Goal: Communication & Community: Ask a question

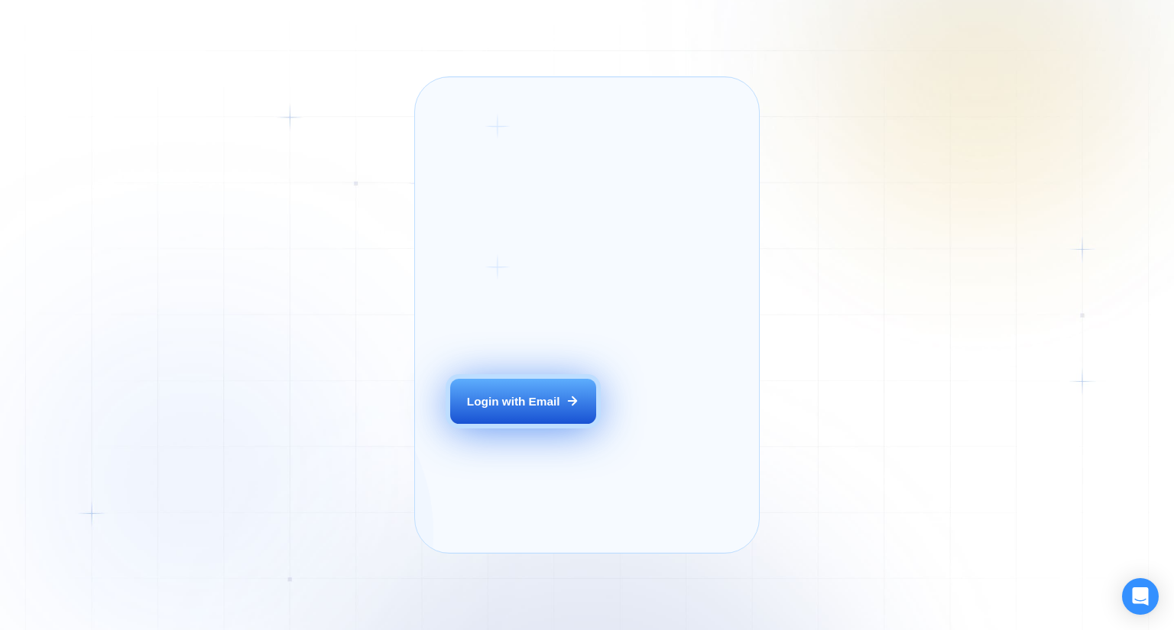
click at [481, 405] on button "Login with Email" at bounding box center [522, 402] width 145 height 46
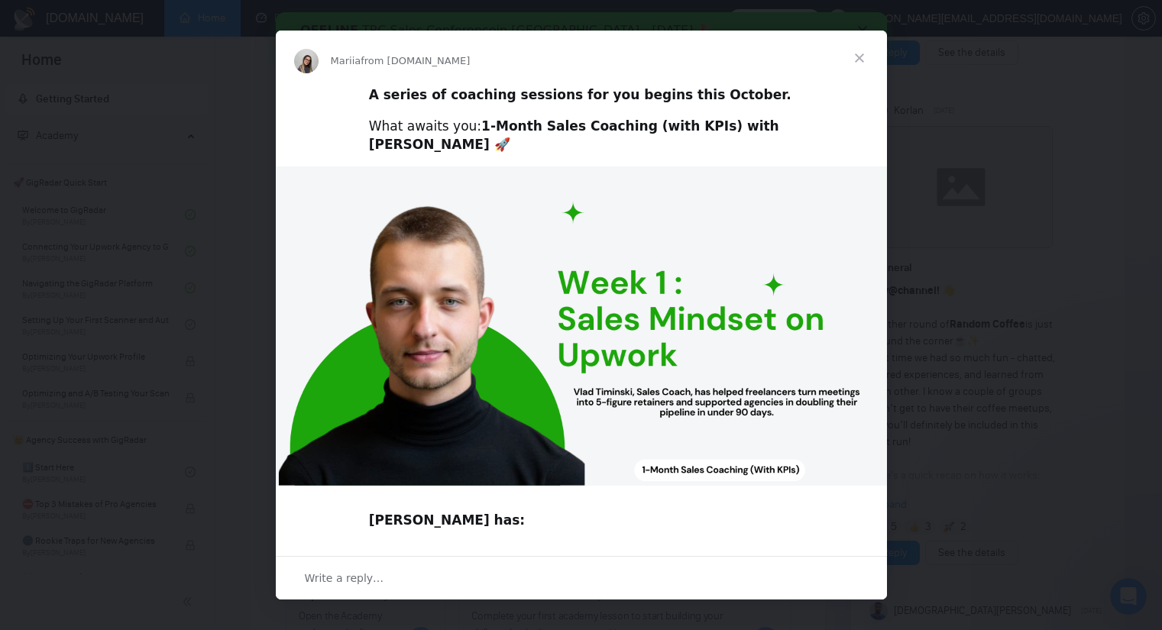
scroll to position [535, 0]
click at [854, 62] on span "Close" at bounding box center [859, 58] width 55 height 55
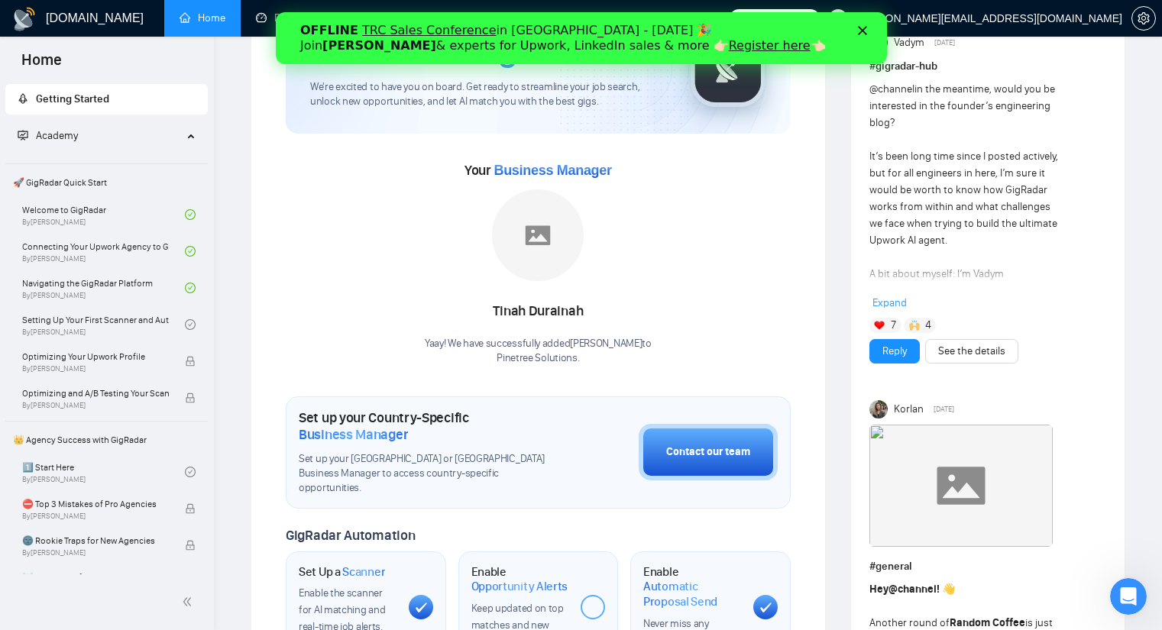
scroll to position [76, 0]
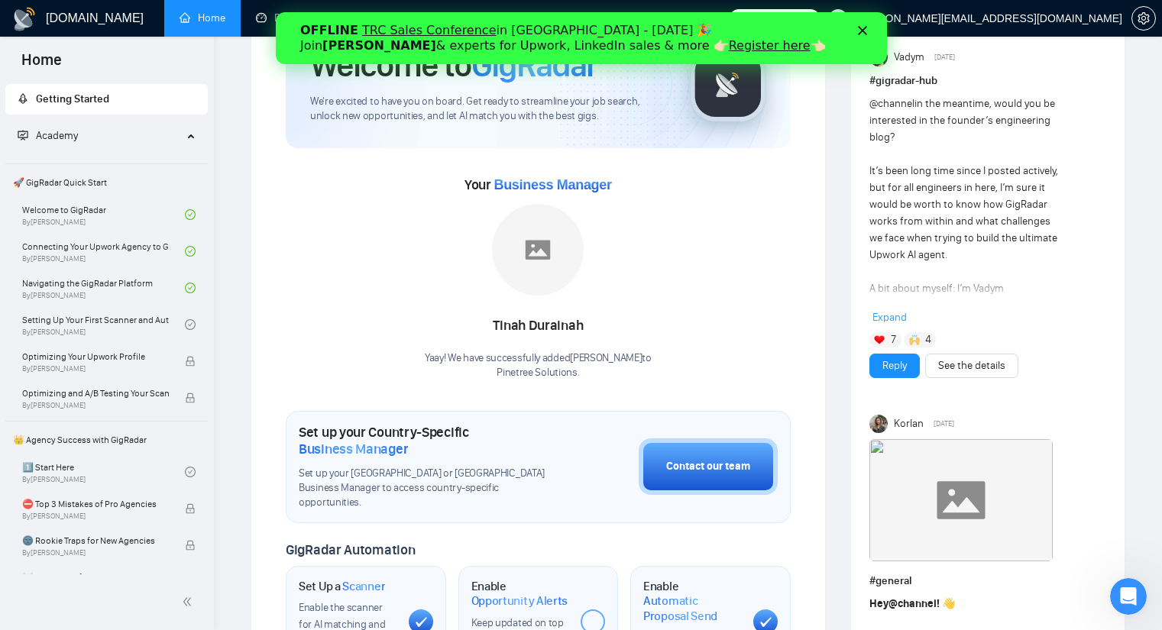
click at [861, 24] on div "OFFLINE TRC Sales Conference in Kyiv - October 18 🎉 Join Tamara Levit & experts…" at bounding box center [581, 38] width 562 height 40
click at [858, 33] on icon "Close" at bounding box center [861, 30] width 9 height 9
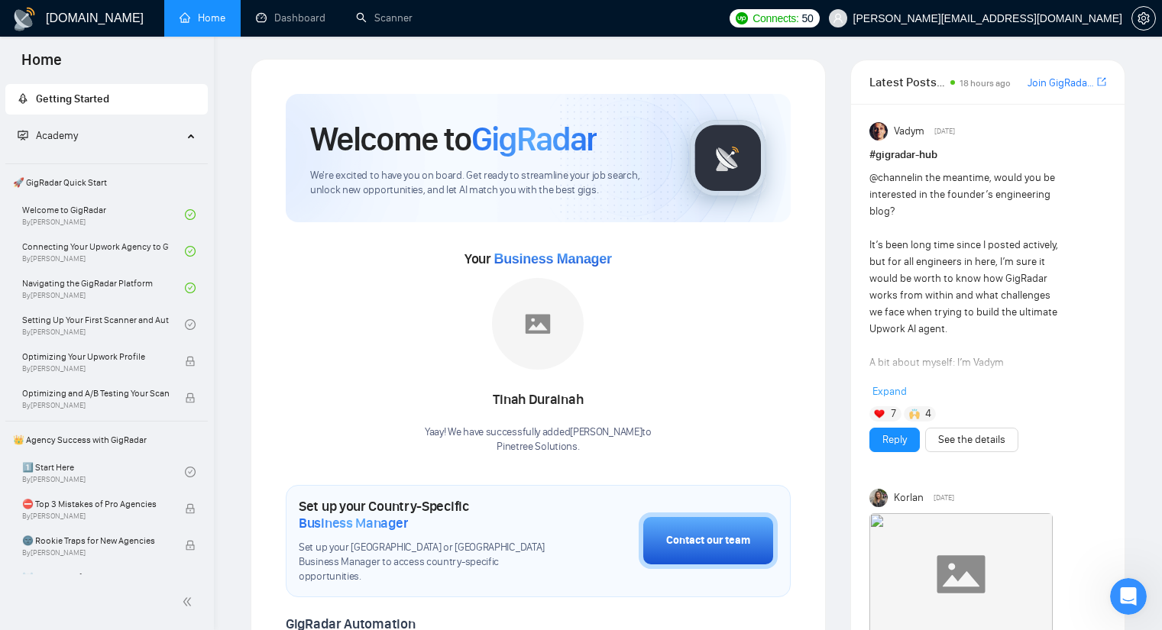
scroll to position [0, 0]
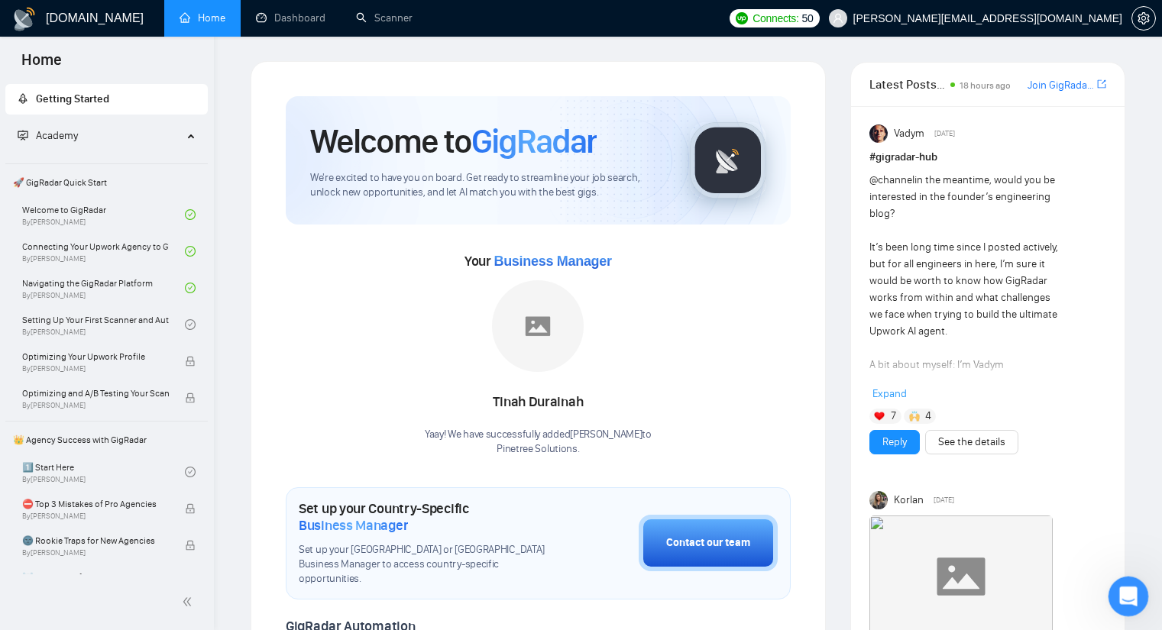
click at [1129, 595] on icon "Open Intercom Messenger" at bounding box center [1126, 594] width 25 height 25
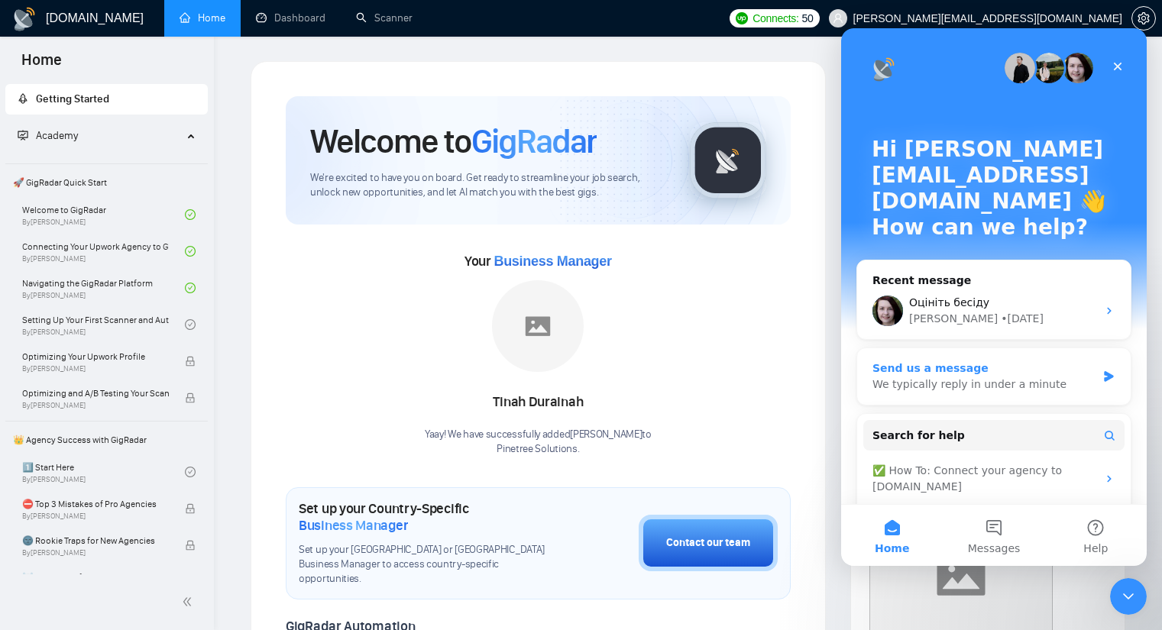
click at [889, 361] on div "Send us a message" at bounding box center [985, 369] width 224 height 16
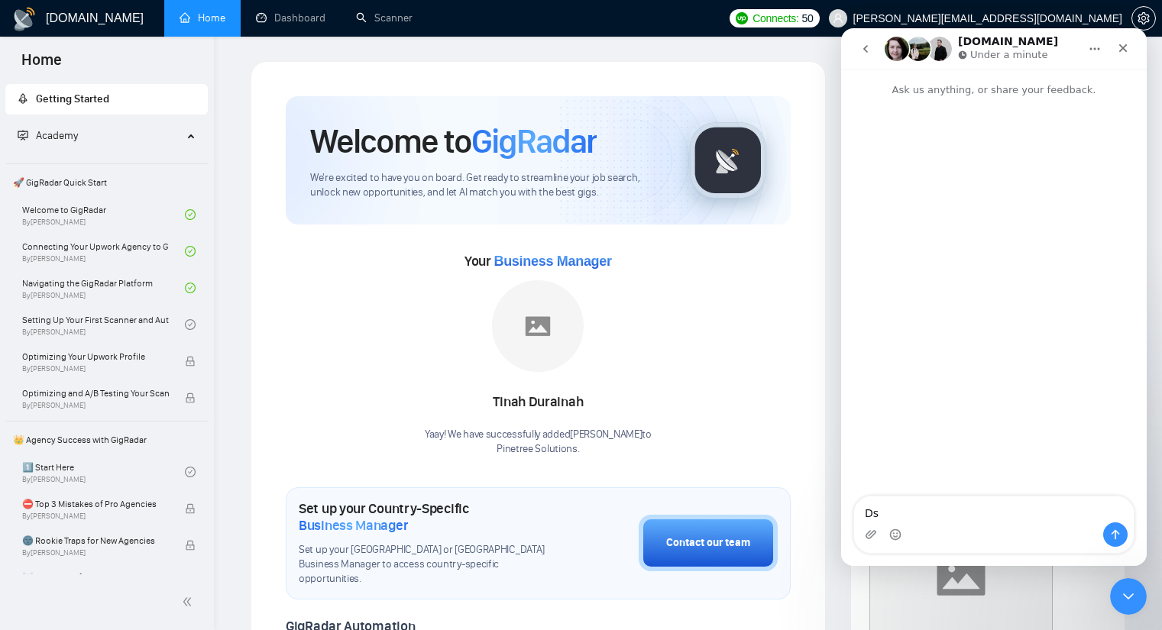
type textarea "D"
type textarea "Вітаю, у мене ділей з нотіфікейшнами по реплаю клієнта, підкажіть пж як це пофі…"
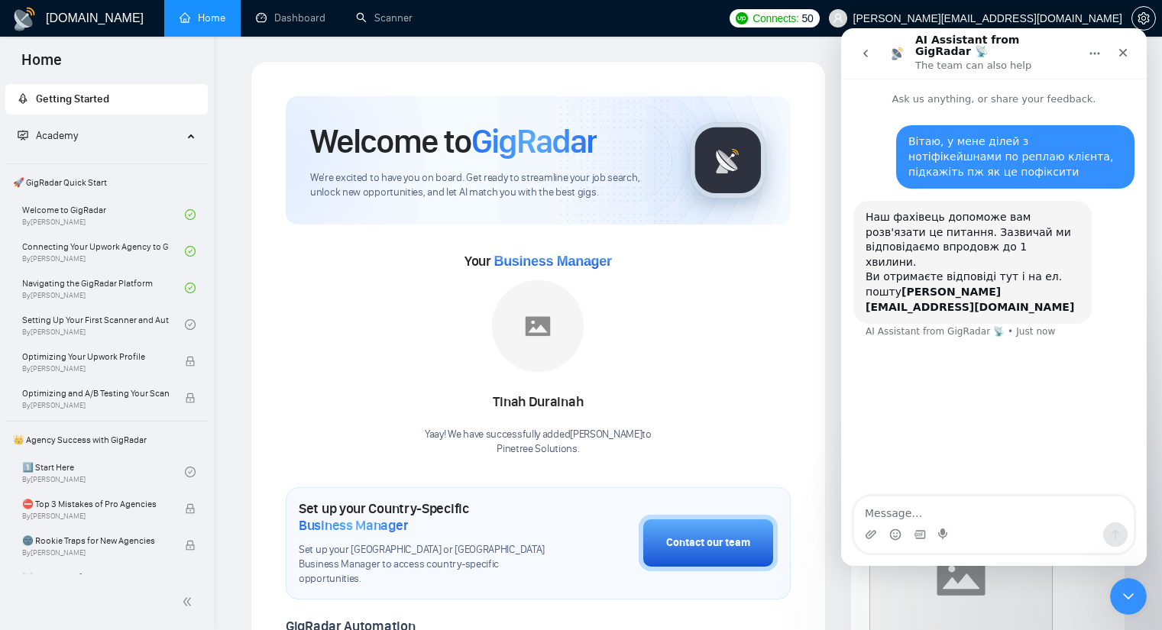
click at [863, 450] on div "Вітаю, у мене ділей з нотіфікейшнами по реплаю клієнта, підкажіть пж як це пофі…" at bounding box center [994, 302] width 306 height 391
click at [869, 513] on textarea "Message…" at bounding box center [994, 510] width 280 height 26
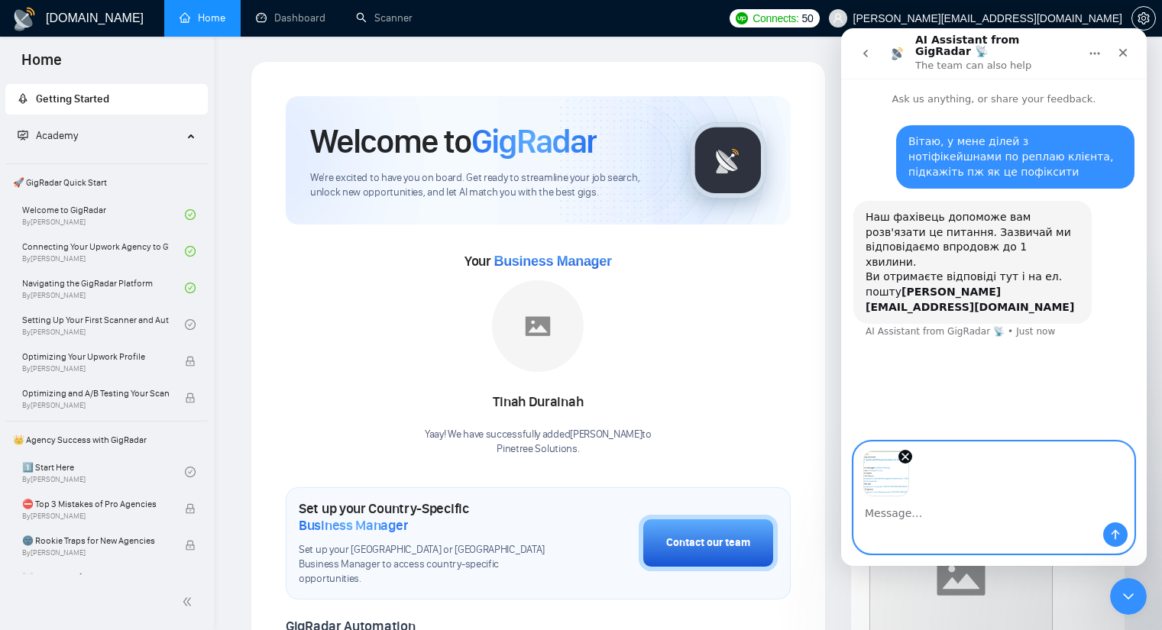
click at [856, 389] on div "Вітаю, у мене ділей з нотіфікейшнами по реплаю клієнта, підкажіть пж як це пофі…" at bounding box center [994, 275] width 306 height 337
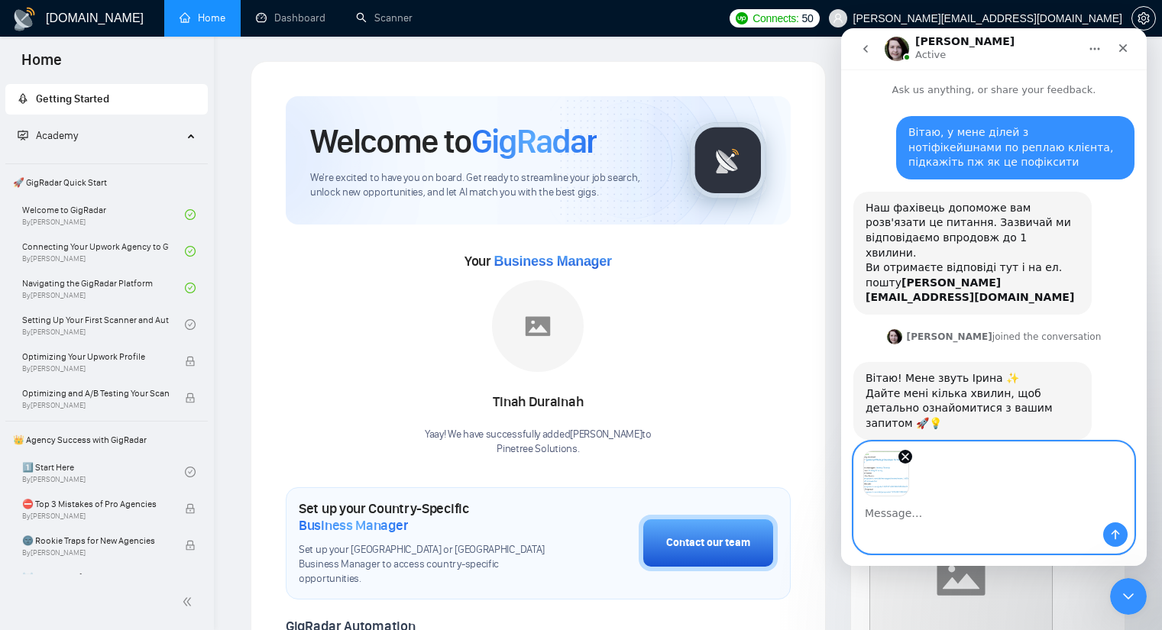
click at [869, 515] on textarea "Message…" at bounding box center [994, 510] width 280 height 26
click at [1022, 479] on div "Image previews" at bounding box center [994, 469] width 280 height 54
click at [1115, 537] on icon "Send a message…" at bounding box center [1116, 535] width 8 height 10
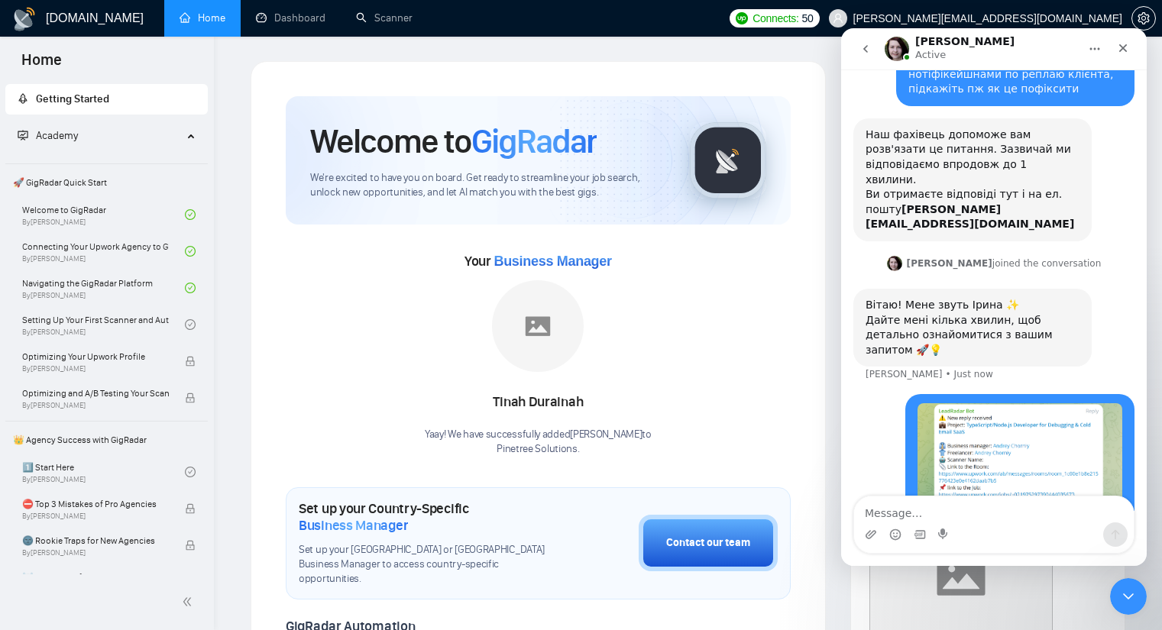
scroll to position [76, 0]
click at [995, 521] on textarea "Message…" at bounding box center [994, 510] width 280 height 26
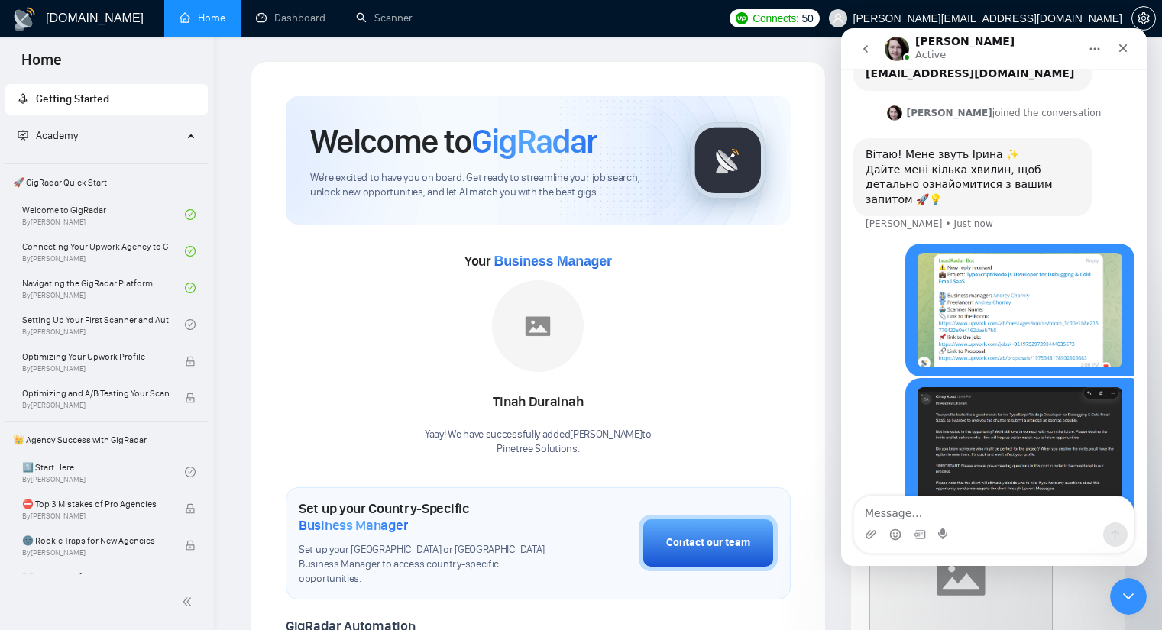
scroll to position [229, 0]
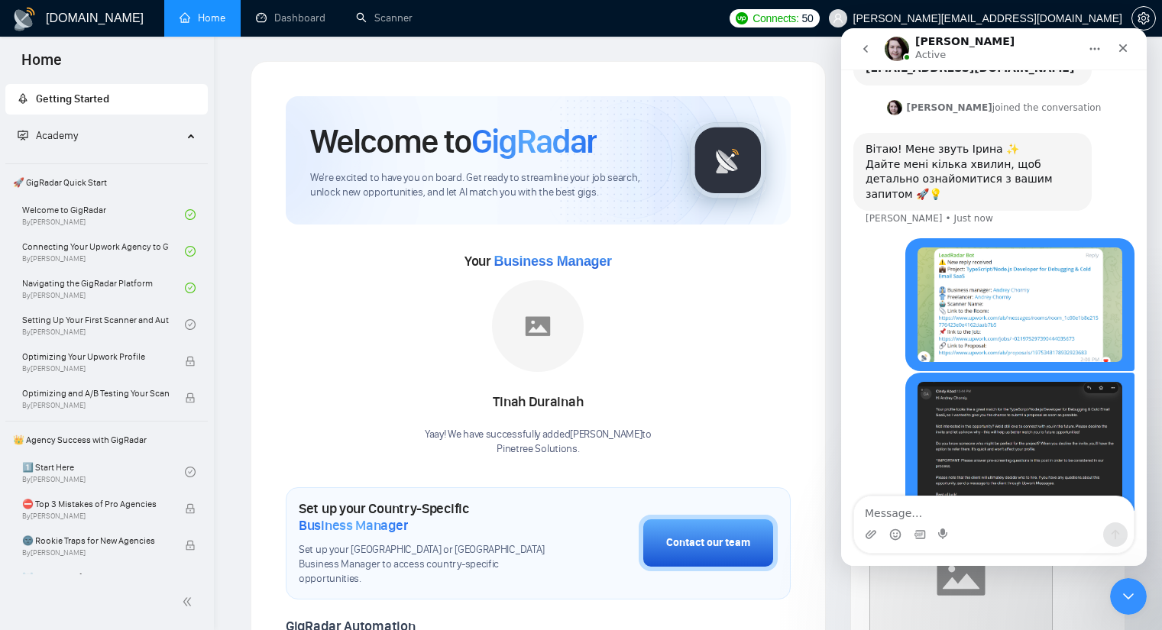
click at [981, 299] on img "sergiy.zyuzko@tree-solutions.com says…" at bounding box center [1020, 305] width 205 height 114
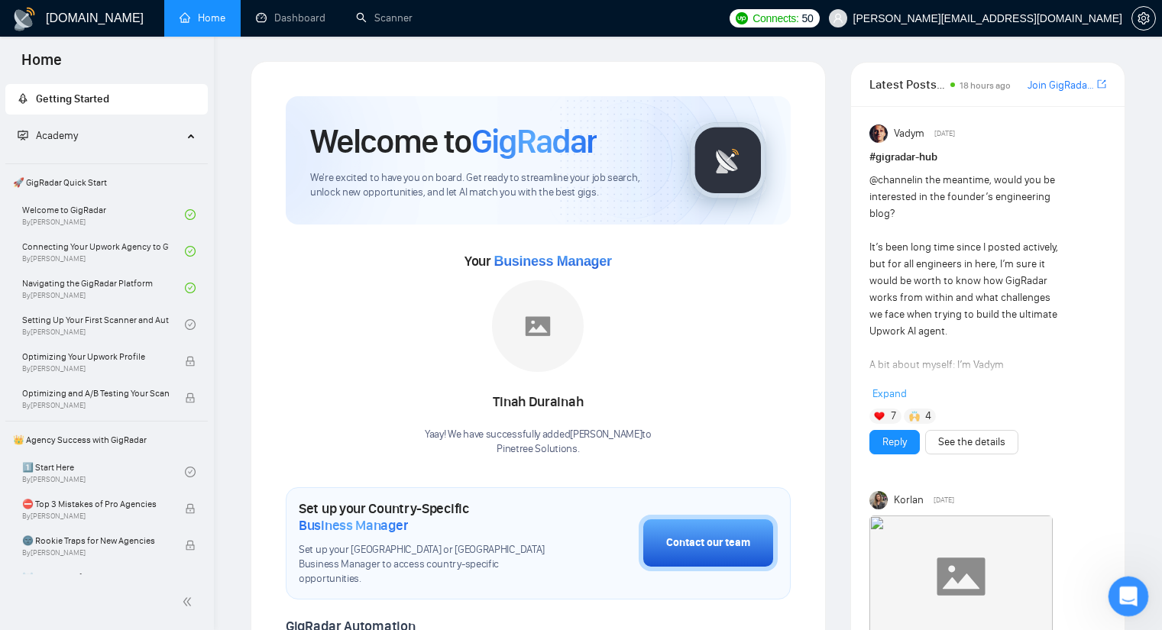
click at [1109, 607] on div "Open Intercom Messenger" at bounding box center [1126, 594] width 37 height 37
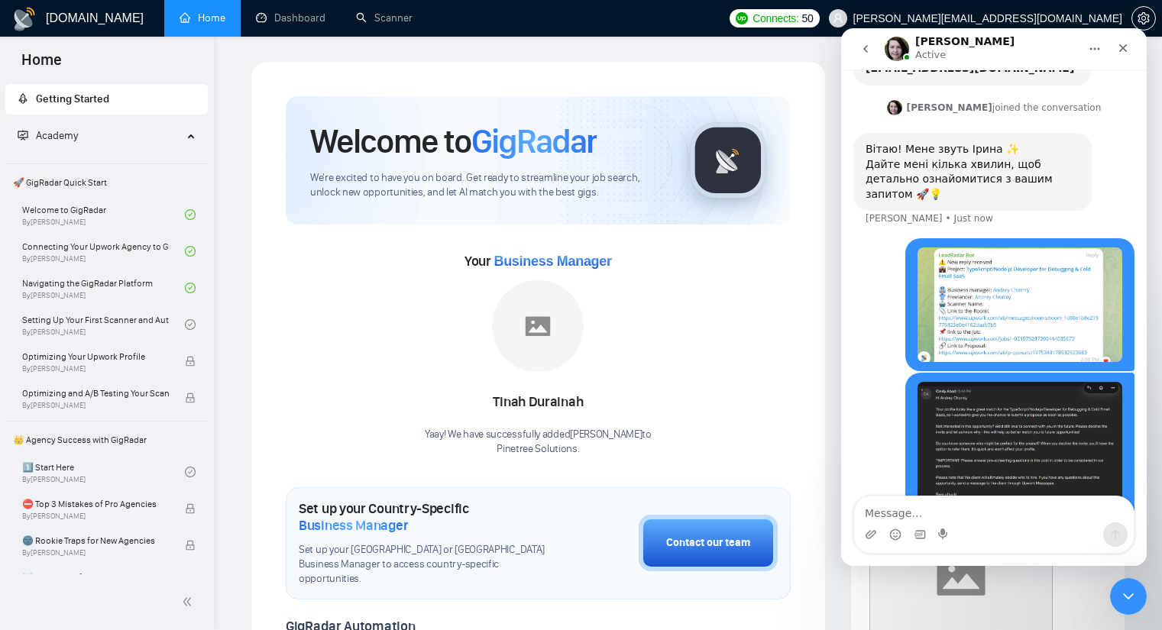
click at [924, 516] on textarea "Message…" at bounding box center [994, 510] width 280 height 26
type textarea "різниця в 1.5 години майже"
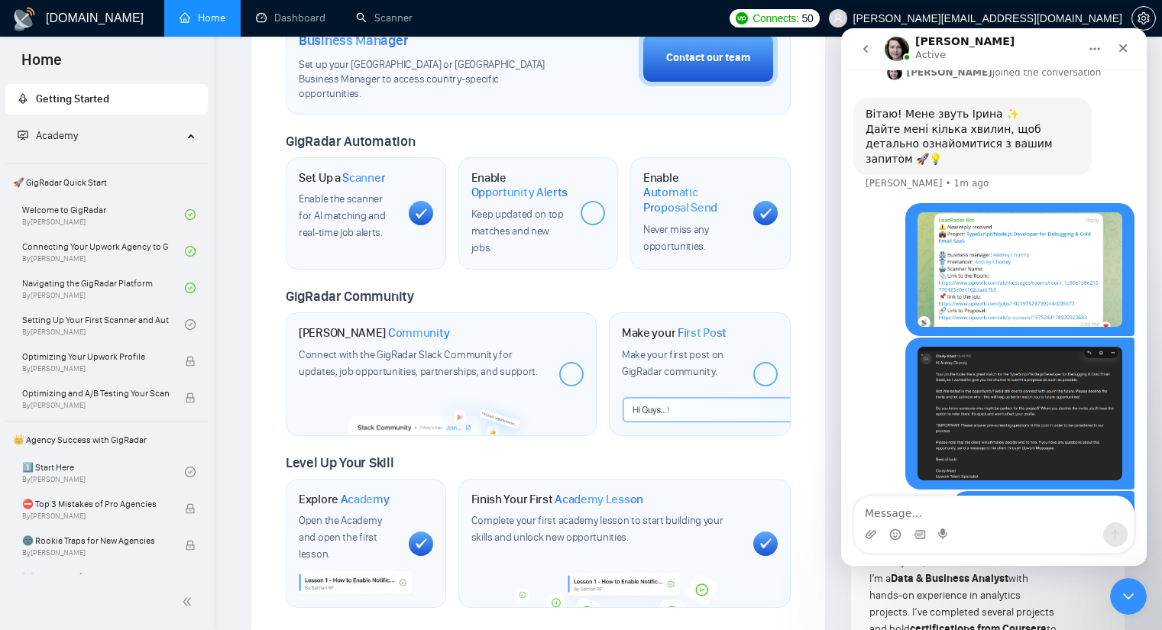
scroll to position [0, 0]
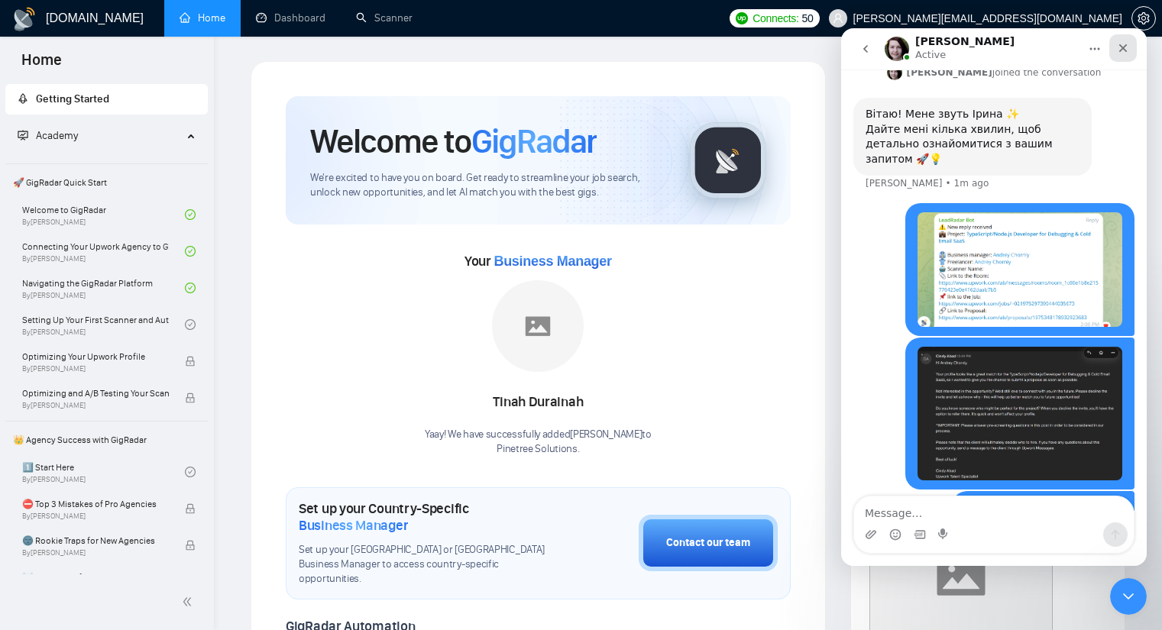
click at [1120, 45] on icon "Close" at bounding box center [1123, 48] width 8 height 8
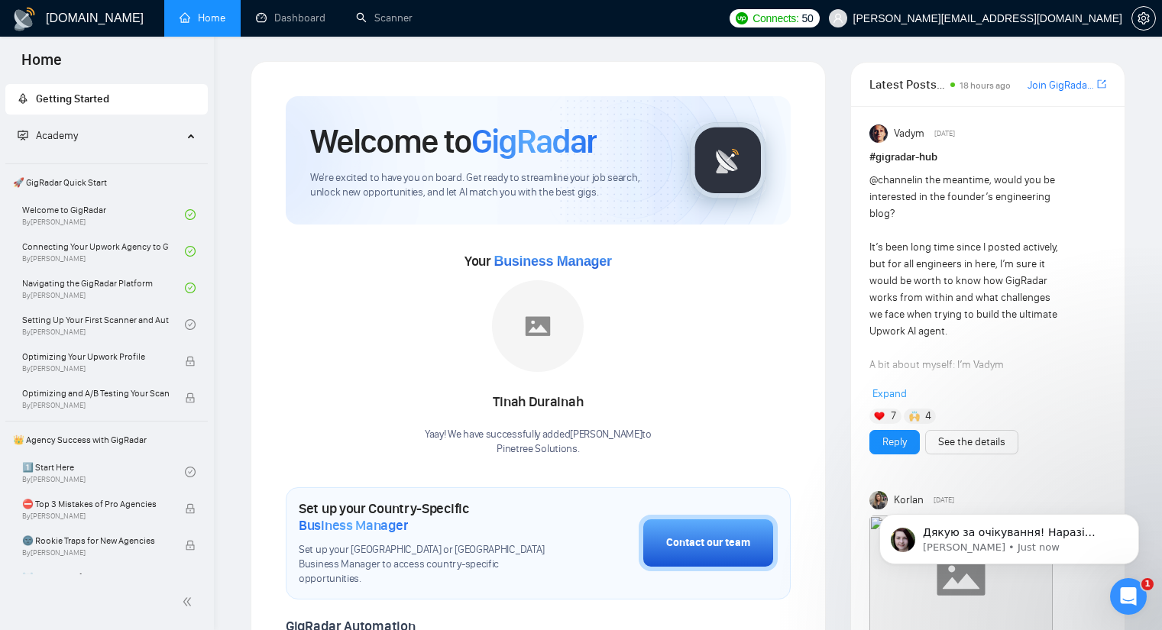
scroll to position [414, 0]
click at [1128, 587] on icon "Open Intercom Messenger" at bounding box center [1126, 594] width 25 height 25
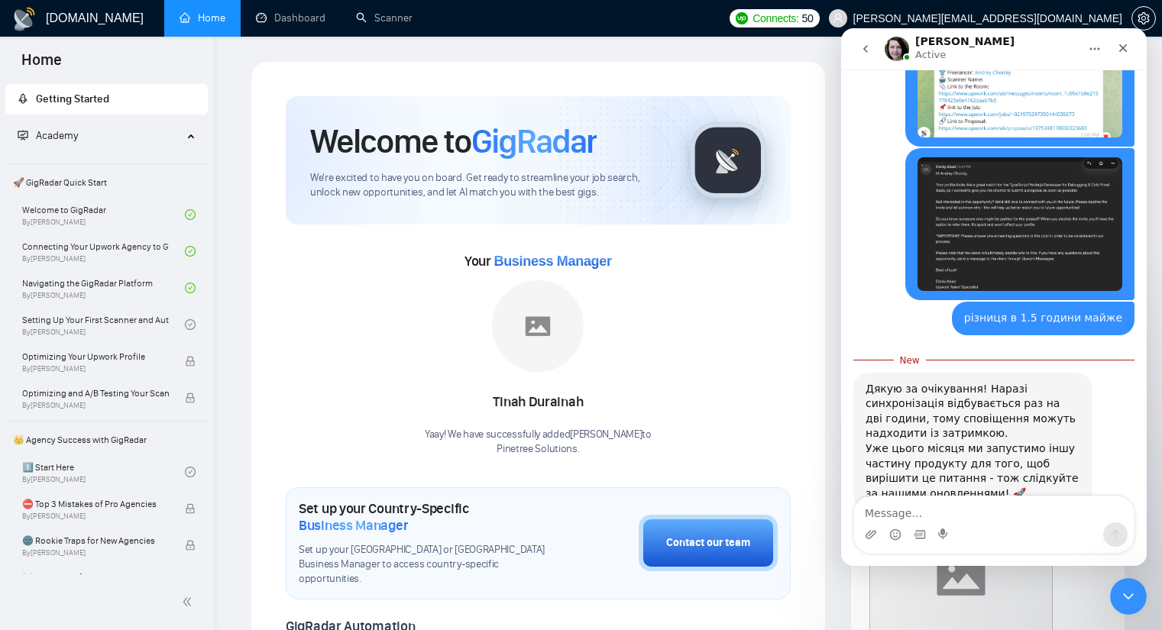
scroll to position [439, 0]
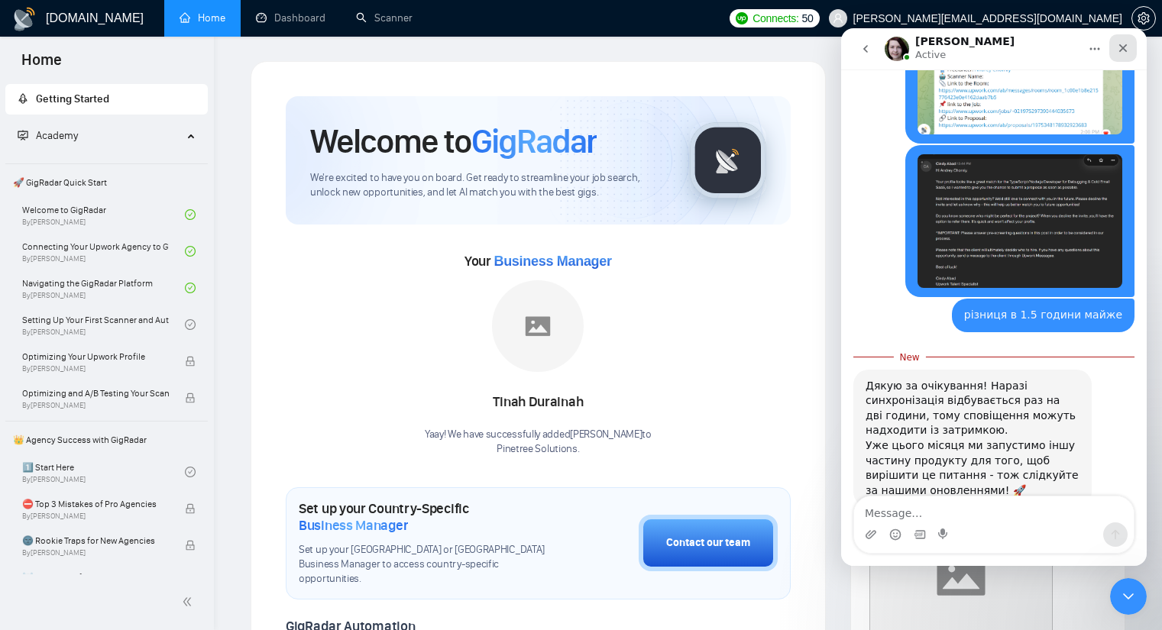
click at [1124, 44] on icon "Close" at bounding box center [1123, 48] width 12 height 12
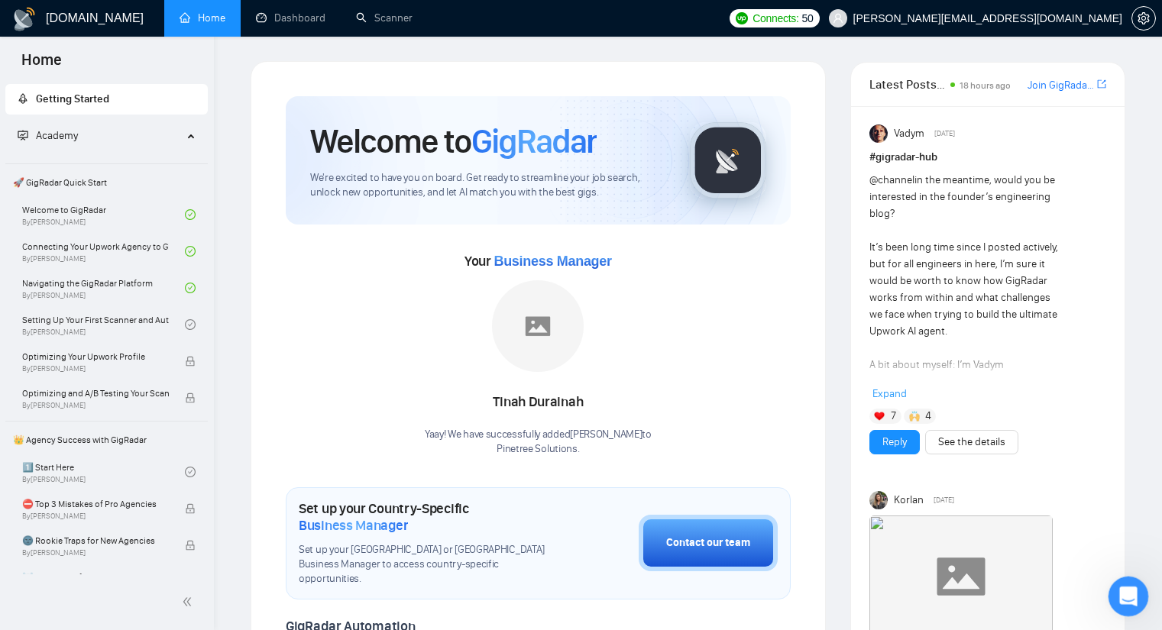
click at [1128, 599] on icon "Open Intercom Messenger" at bounding box center [1126, 594] width 25 height 25
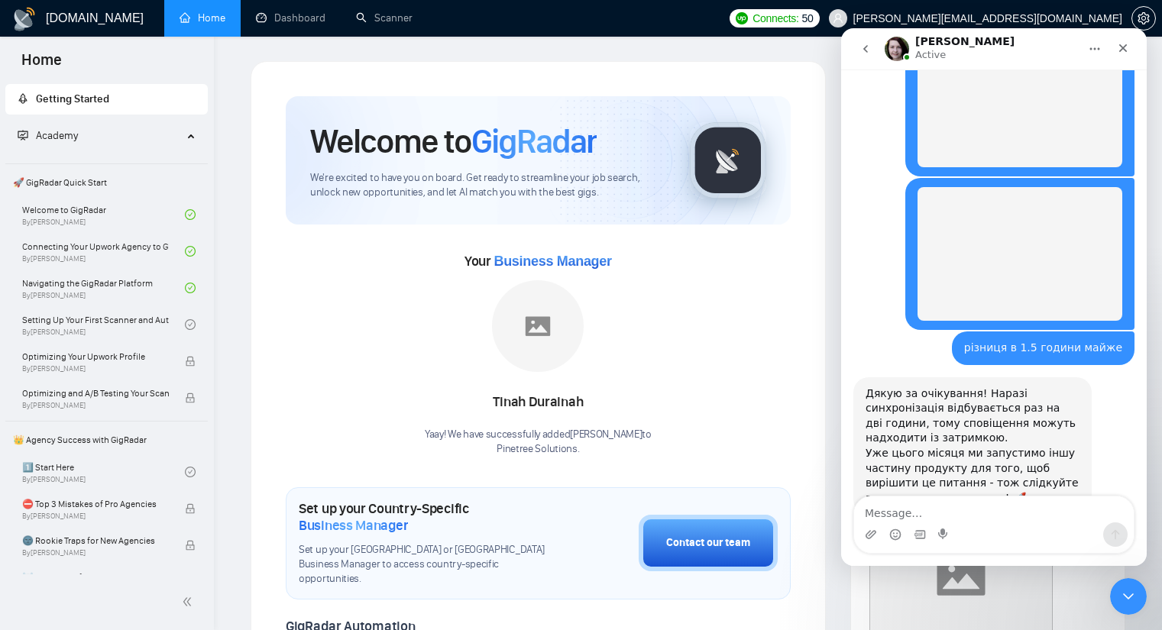
scroll to position [414, 0]
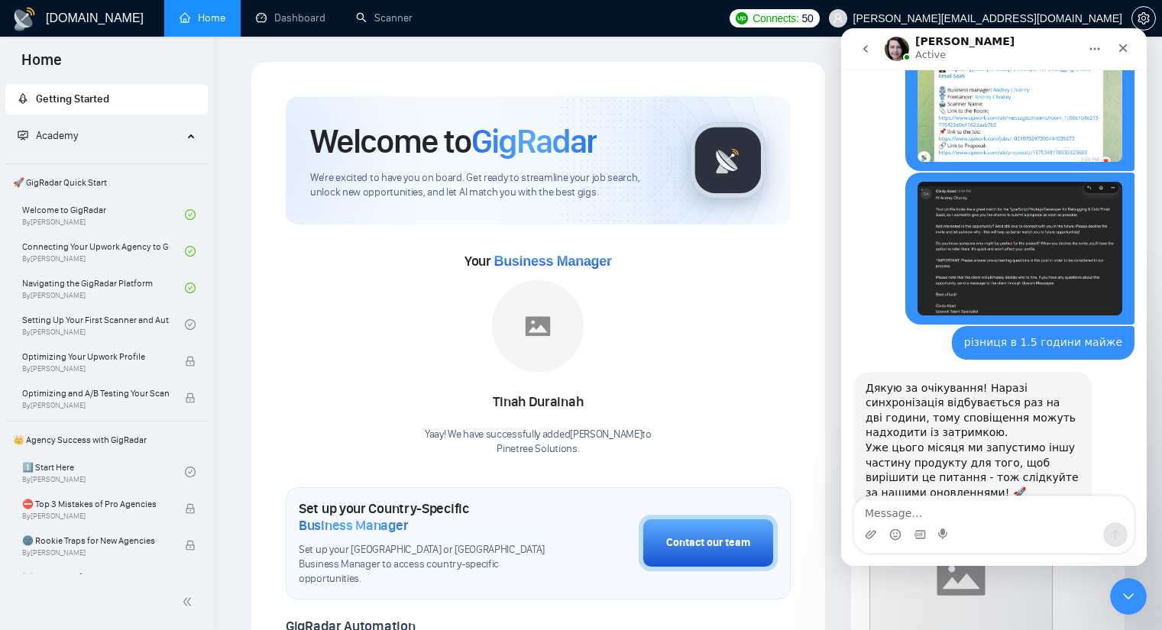
click at [948, 518] on textarea "Message…" at bounding box center [994, 510] width 280 height 26
type textarea "F"
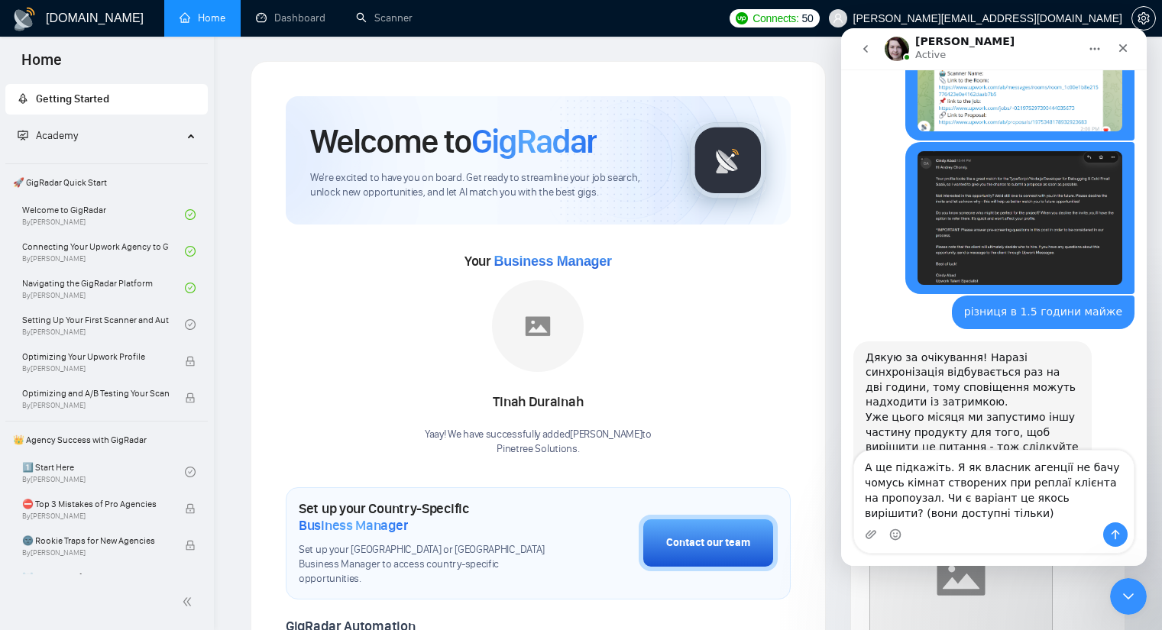
scroll to position [460, 0]
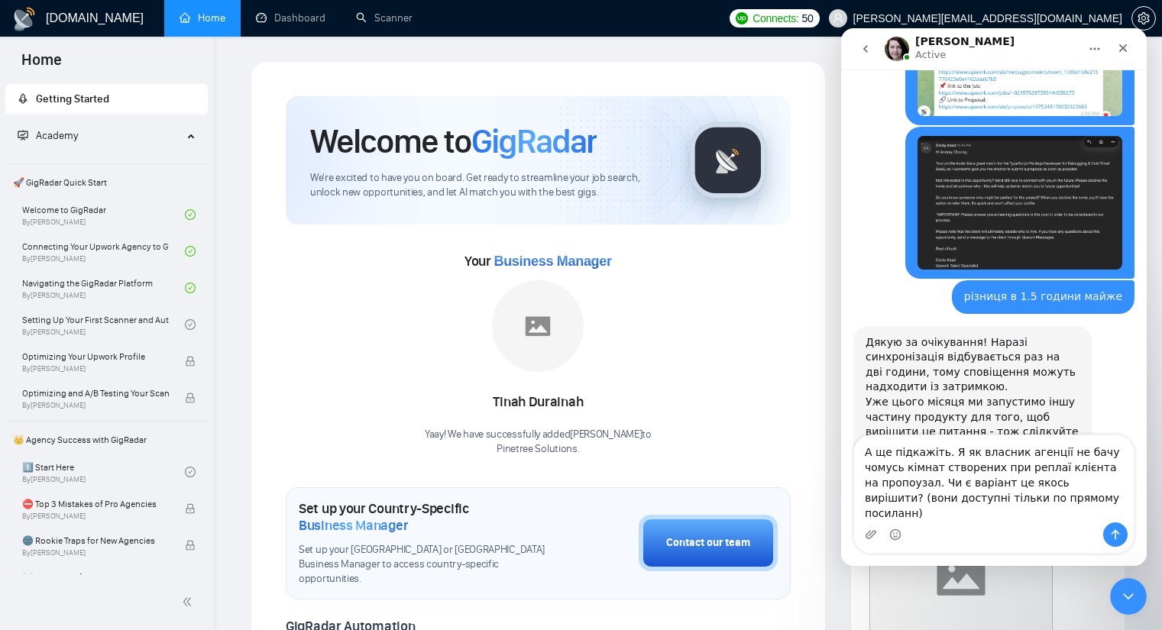
type textarea "А ще підкажіть. Я як власник агенції не бачу чомусь кімнат створених при реплаї…"
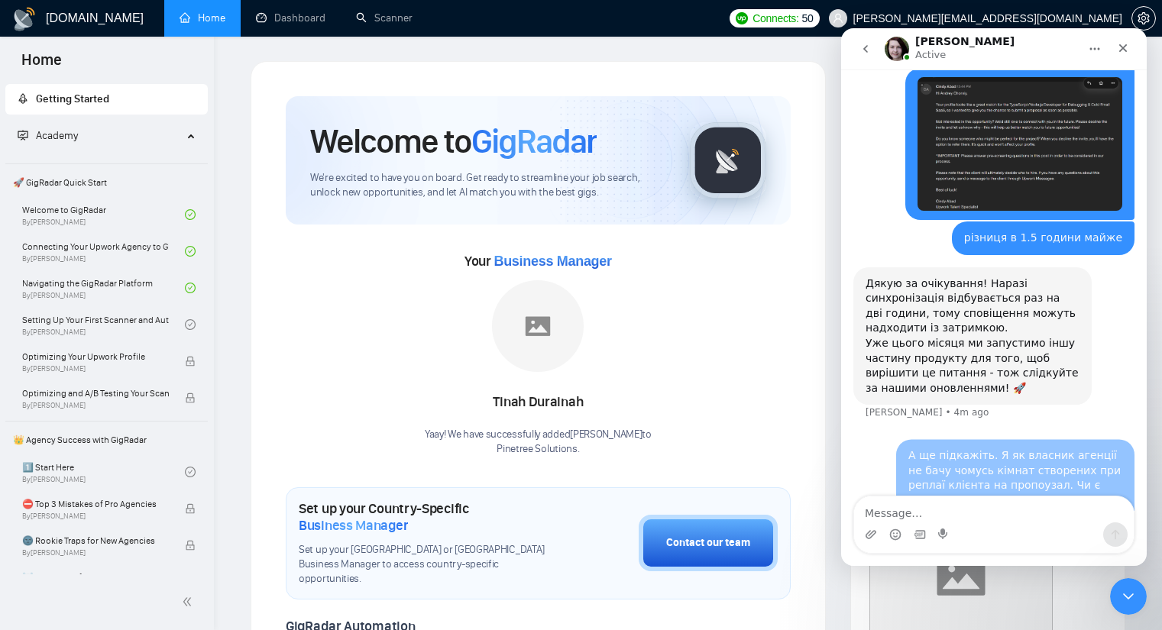
scroll to position [520, 0]
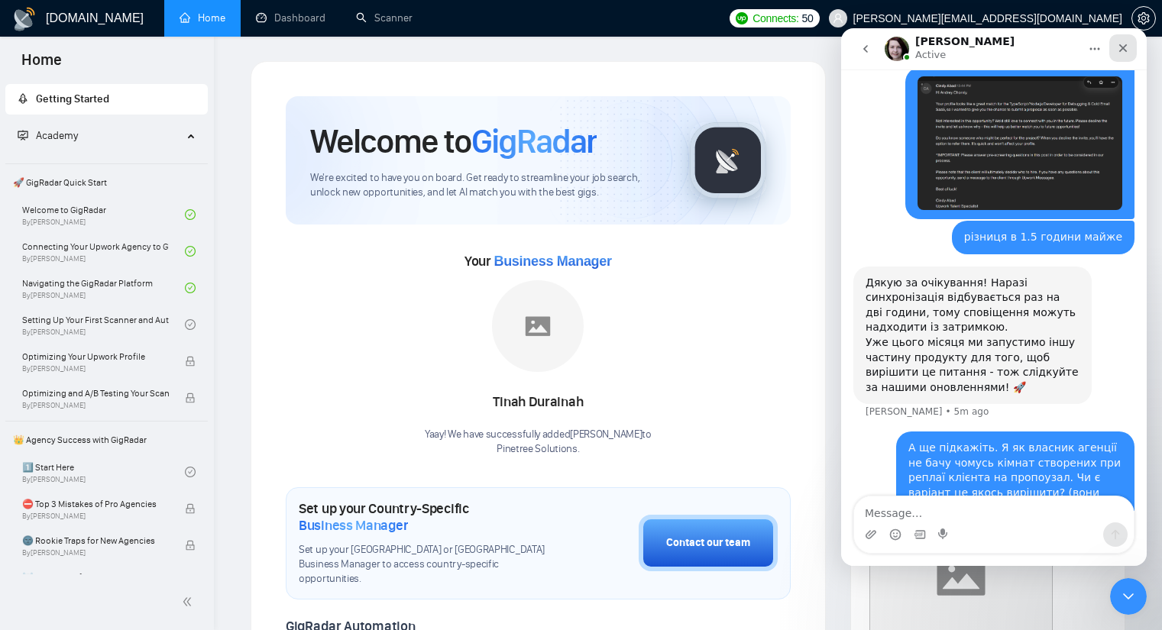
click at [1123, 48] on icon "Close" at bounding box center [1123, 48] width 8 height 8
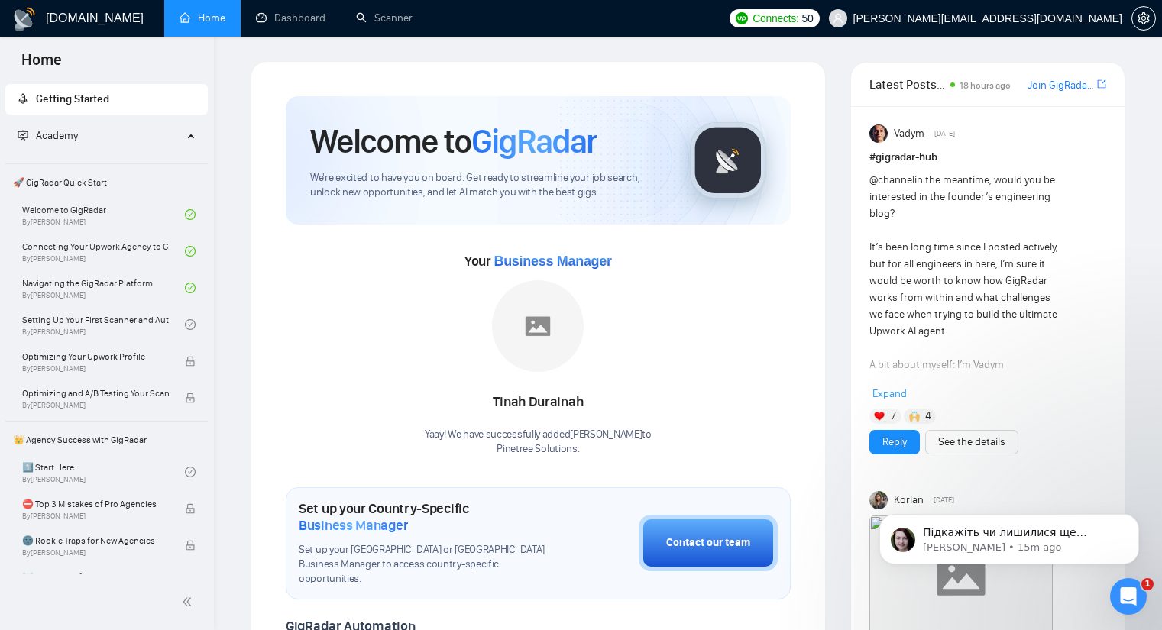
scroll to position [999, 0]
click at [1123, 588] on icon "Open Intercom Messenger" at bounding box center [1126, 594] width 25 height 25
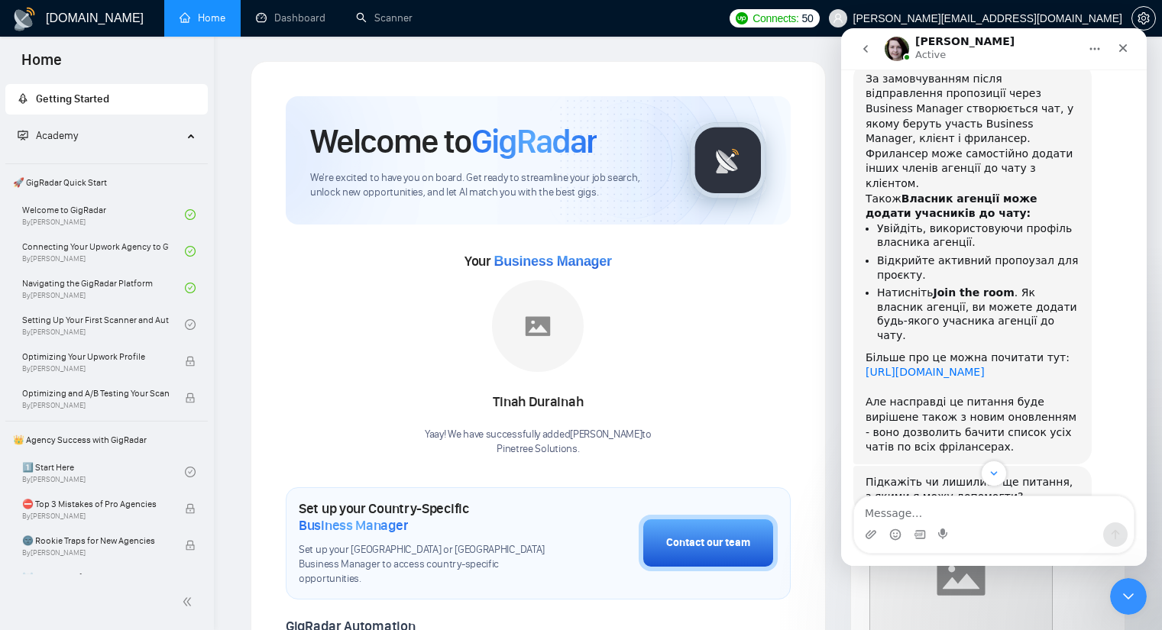
scroll to position [1025, 0]
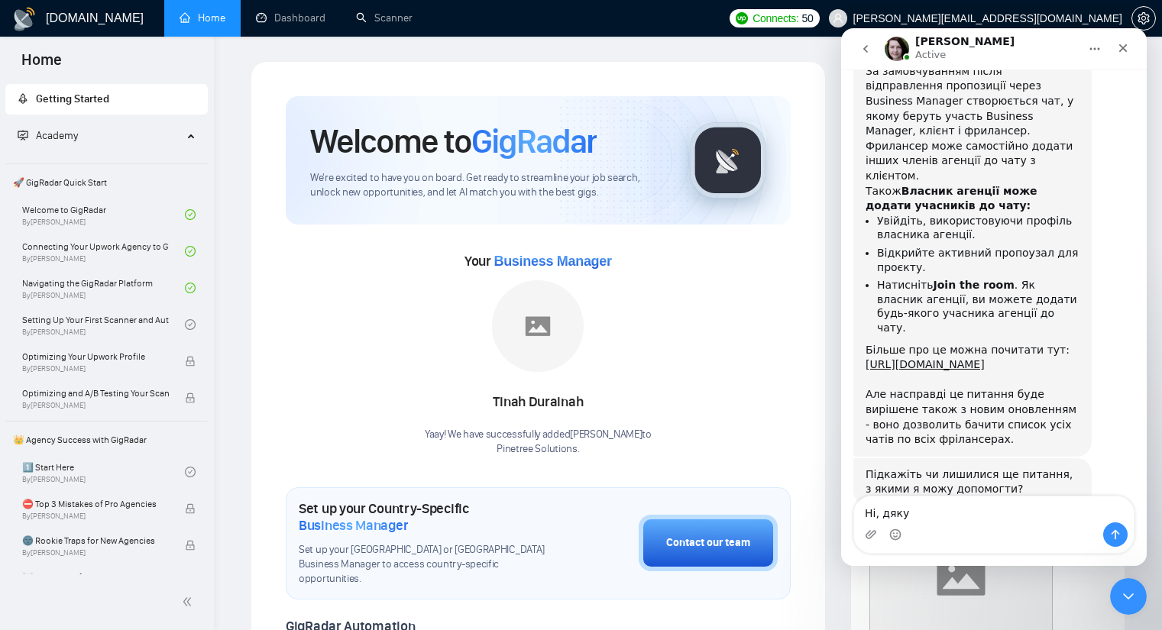
type textarea "Ні, дякую"
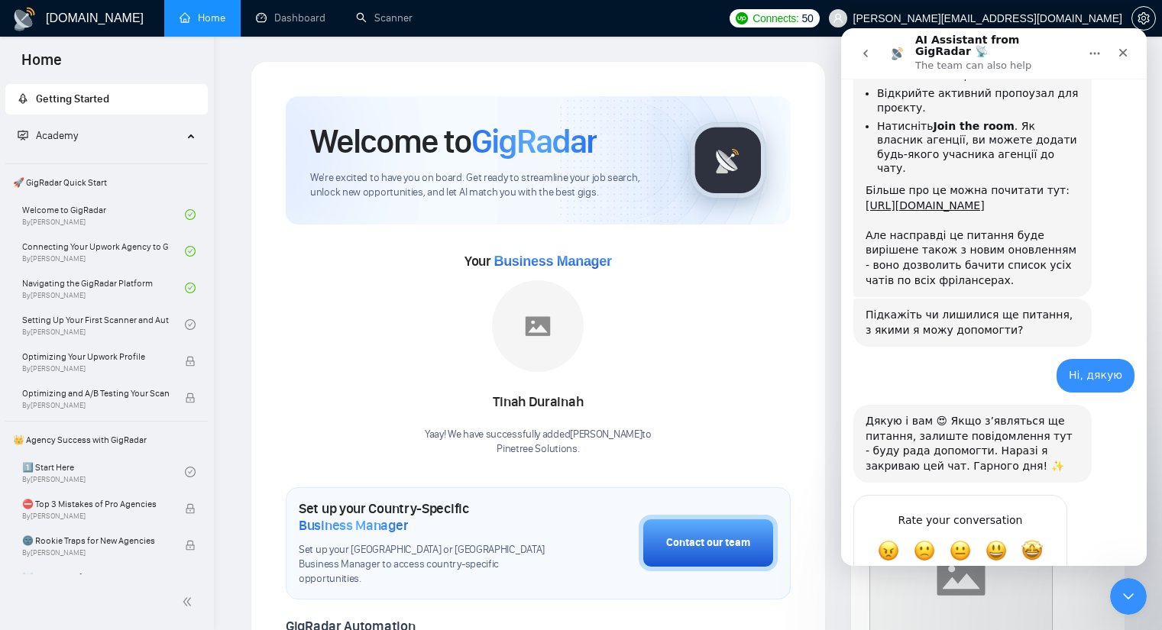
scroll to position [1167, 0]
